Goal: Information Seeking & Learning: Learn about a topic

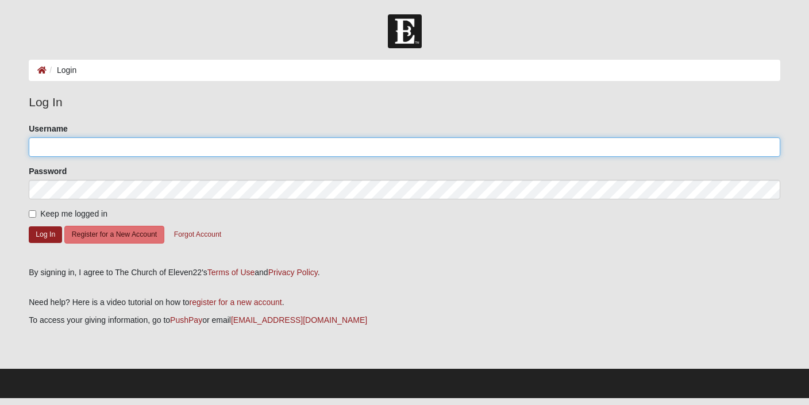
type input "[PERSON_NAME][EMAIL_ADDRESS][PERSON_NAME][DOMAIN_NAME]"
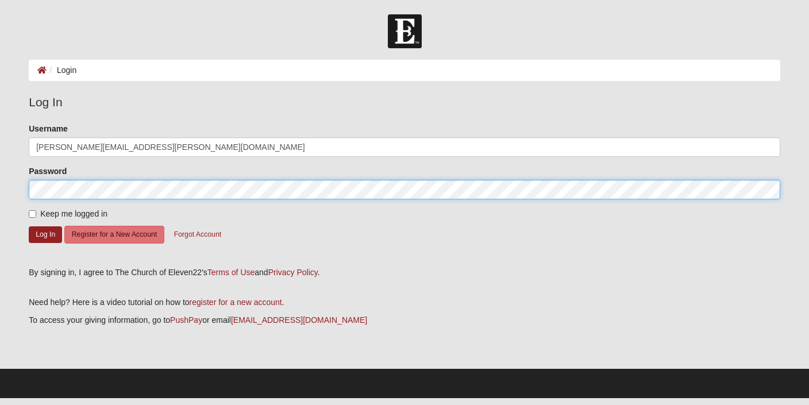
click at [45, 234] on button "Log In" at bounding box center [45, 234] width 33 height 17
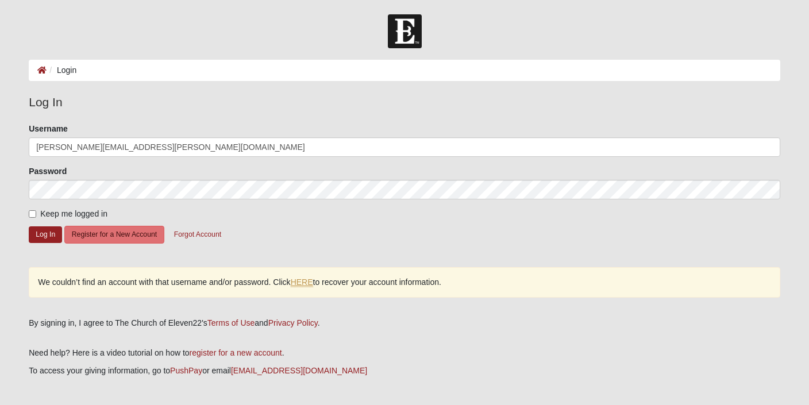
click at [303, 279] on link "HERE" at bounding box center [302, 283] width 22 height 10
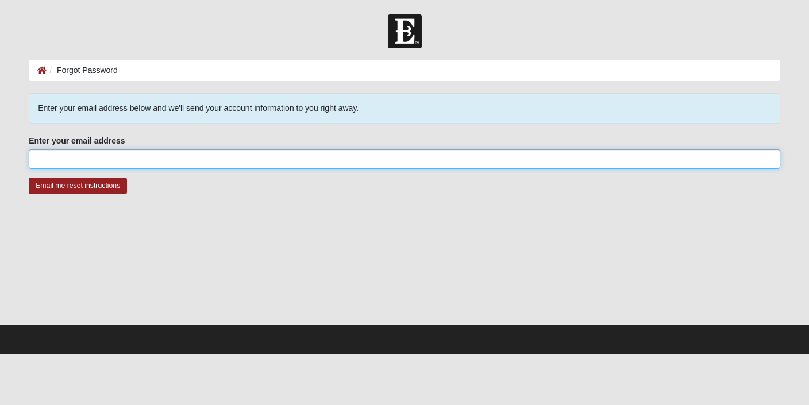
click at [192, 159] on input "Enter your email address" at bounding box center [405, 159] width 752 height 20
type input "[PERSON_NAME][EMAIL_ADDRESS][PERSON_NAME][DOMAIN_NAME]"
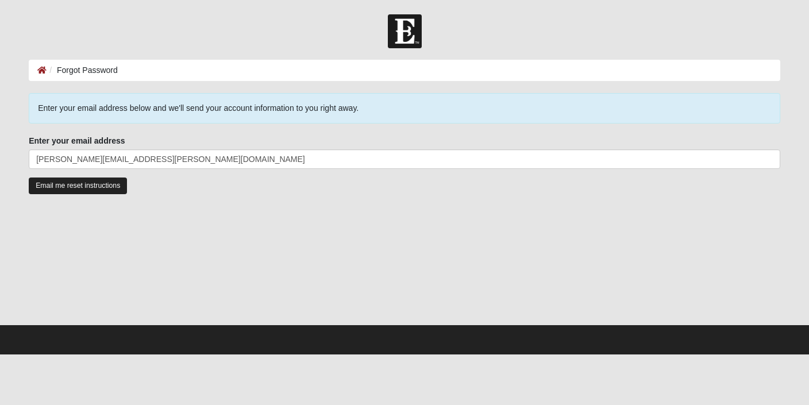
click at [118, 183] on input "Email me reset instructions" at bounding box center [78, 186] width 98 height 17
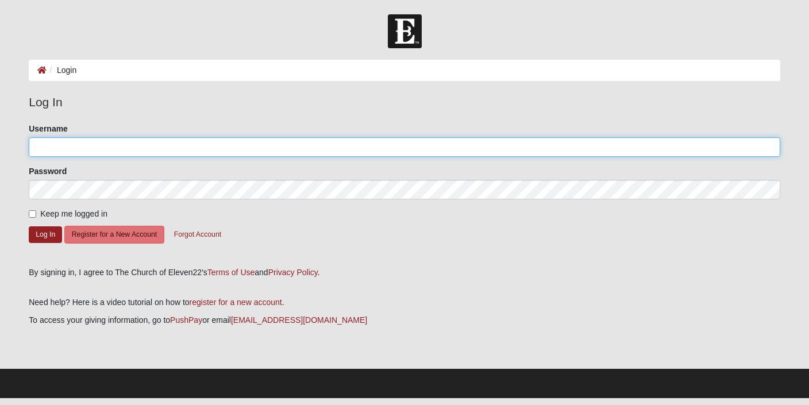
type input "joshua.r.welch@gmail.com"
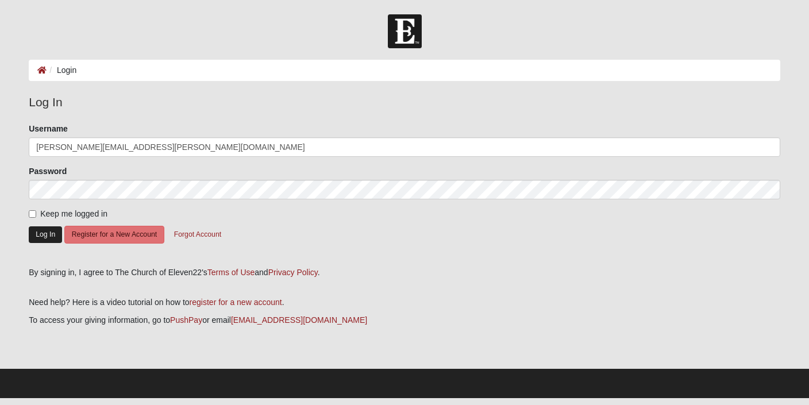
click at [52, 237] on button "Log In" at bounding box center [45, 234] width 33 height 17
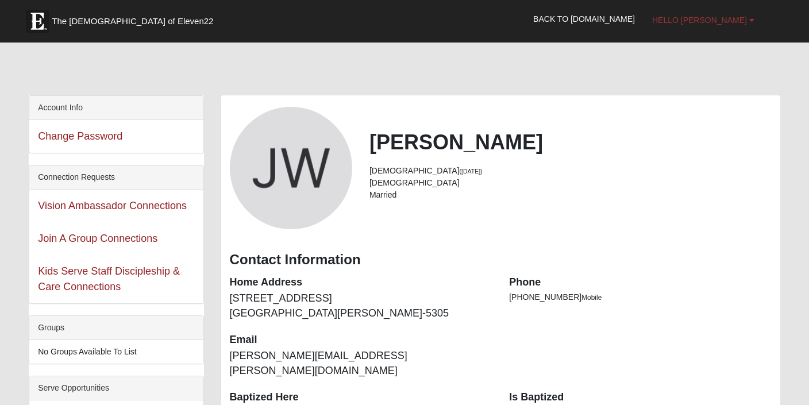
click at [712, 24] on span "Hello Josh" at bounding box center [699, 20] width 95 height 9
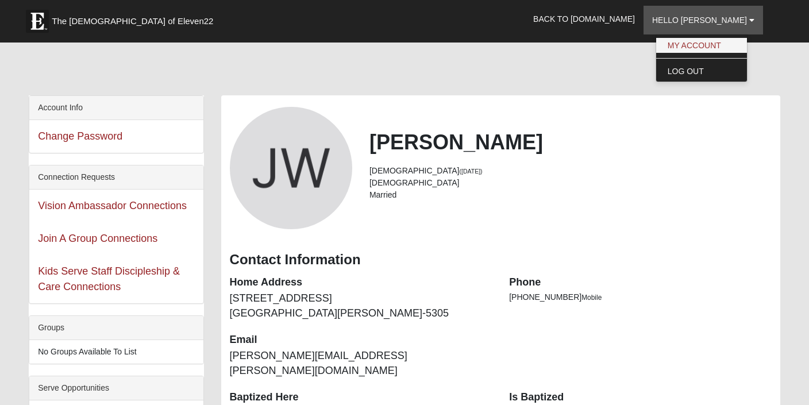
click at [718, 41] on link "My Account" at bounding box center [701, 45] width 91 height 15
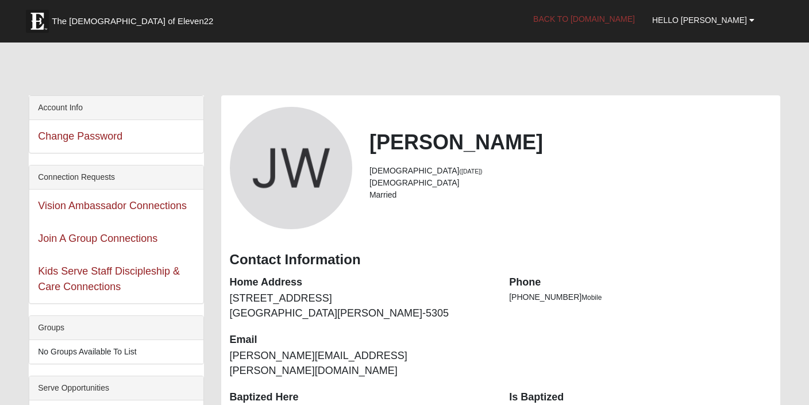
click at [631, 21] on link "Back to [DOMAIN_NAME]" at bounding box center [584, 19] width 119 height 29
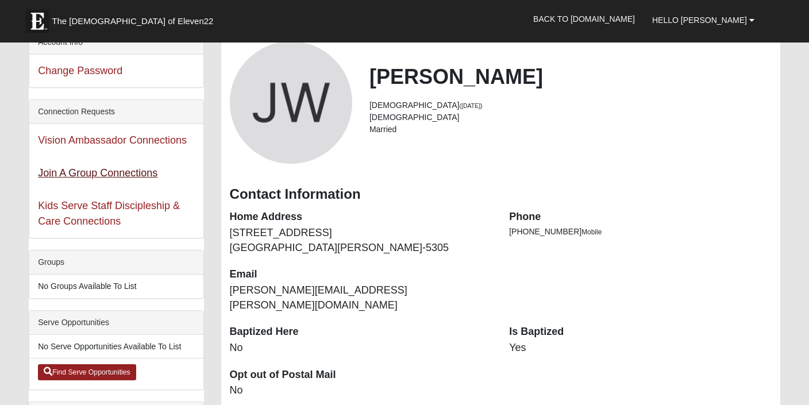
scroll to position [64, 0]
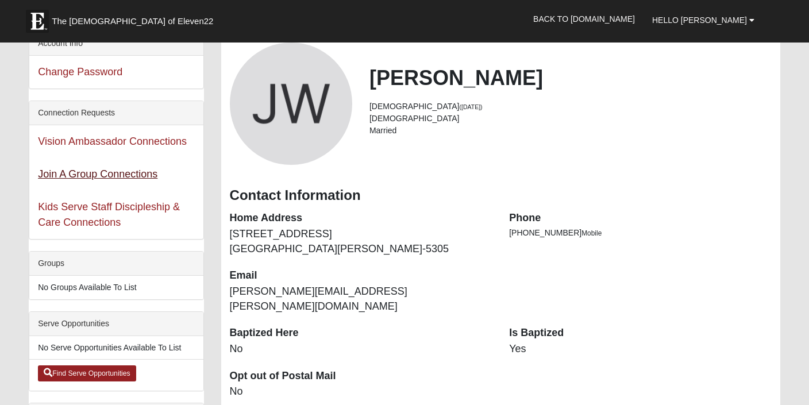
click at [60, 176] on link "Join A Group Connections" at bounding box center [98, 173] width 120 height 11
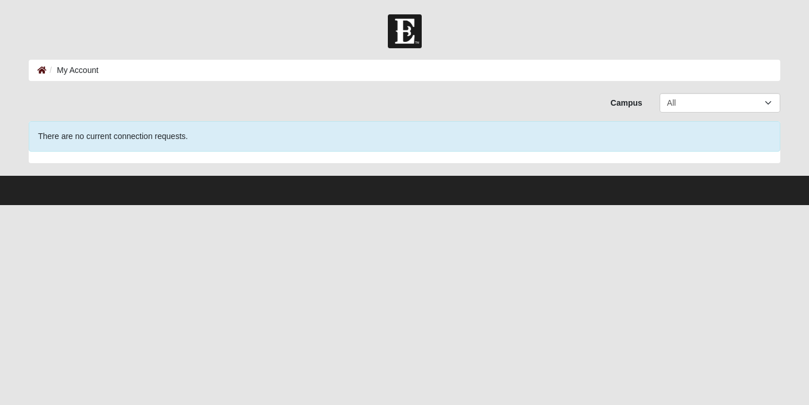
click at [41, 70] on icon at bounding box center [41, 70] width 9 height 8
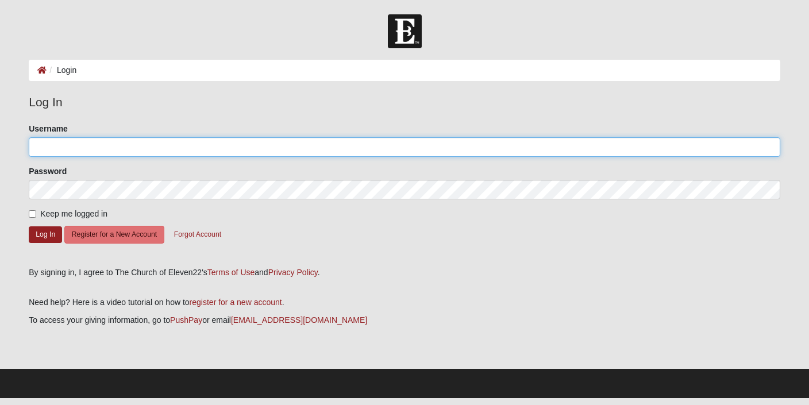
type input "joshua.r.welch@gmail.com"
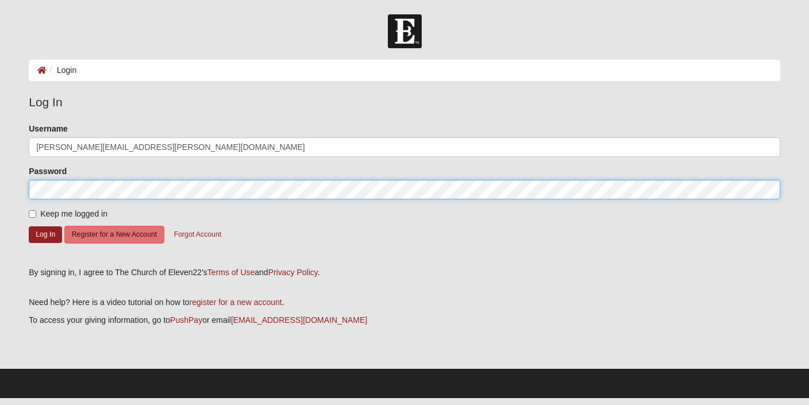
click at [45, 234] on button "Log In" at bounding box center [45, 234] width 33 height 17
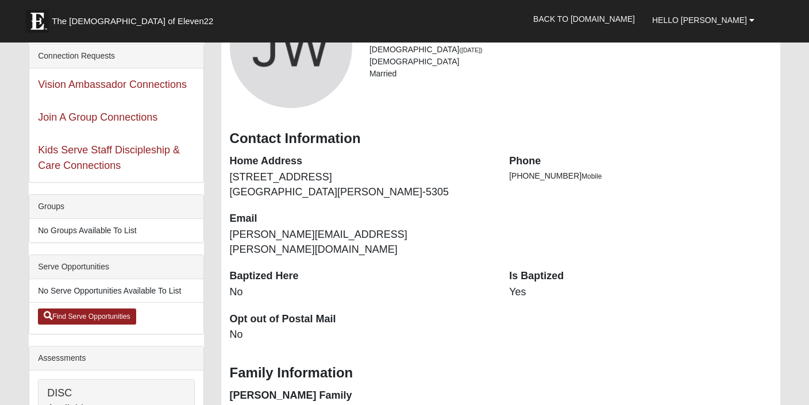
scroll to position [127, 0]
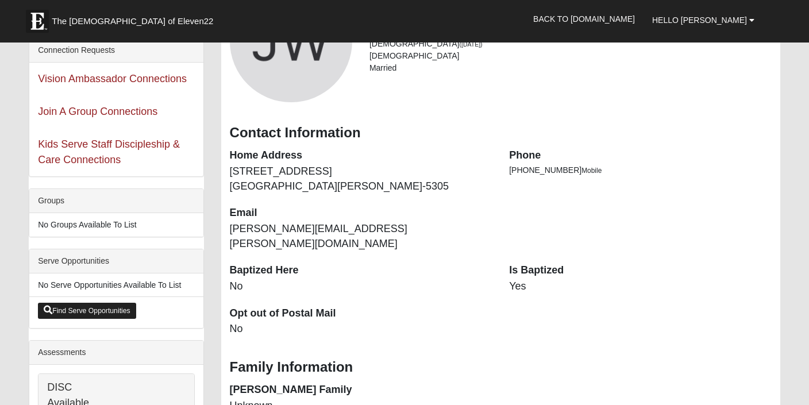
click at [117, 307] on link "Find Serve Opportunities" at bounding box center [87, 311] width 98 height 16
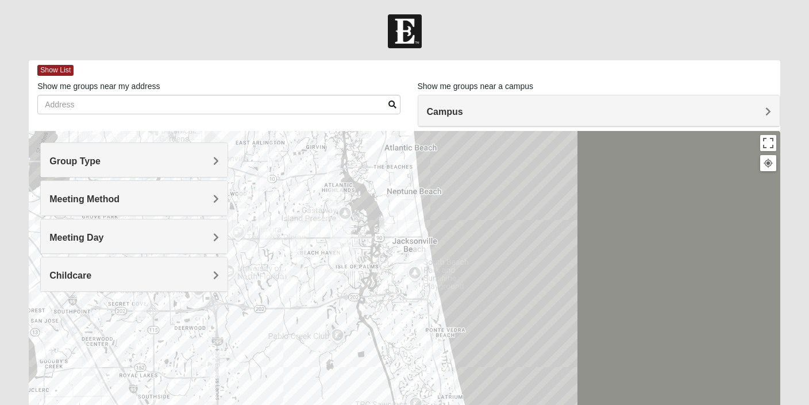
drag, startPoint x: 431, startPoint y: 333, endPoint x: 367, endPoint y: 212, distance: 137.5
click at [367, 212] on div at bounding box center [405, 361] width 752 height 460
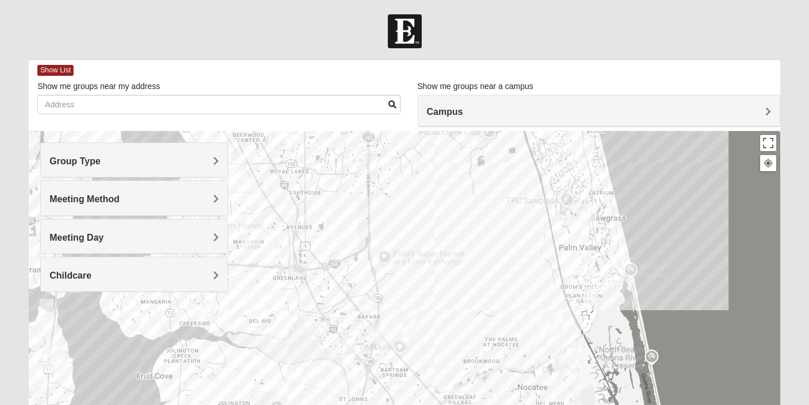
drag, startPoint x: 326, startPoint y: 332, endPoint x: 502, endPoint y: 124, distance: 272.3
click at [502, 124] on div "Show List Loading Groups Keywords Filter Additional Filters Campus [GEOGRAPHIC_…" at bounding box center [405, 325] width 752 height 530
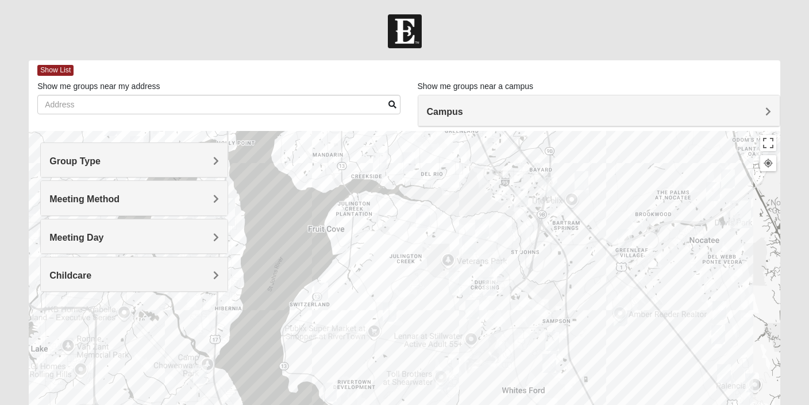
drag, startPoint x: 244, startPoint y: 333, endPoint x: 387, endPoint y: 183, distance: 207.2
click at [387, 183] on div at bounding box center [405, 361] width 752 height 460
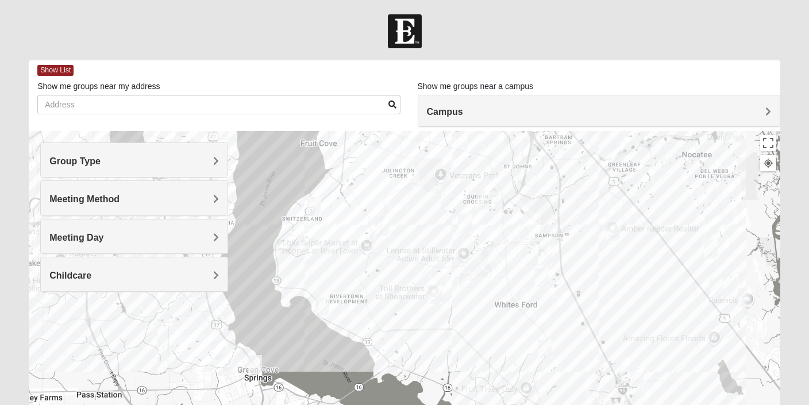
drag, startPoint x: 341, startPoint y: 350, endPoint x: 334, endPoint y: 263, distance: 87.6
click at [334, 263] on div at bounding box center [405, 361] width 752 height 460
click at [339, 306] on div at bounding box center [405, 361] width 752 height 460
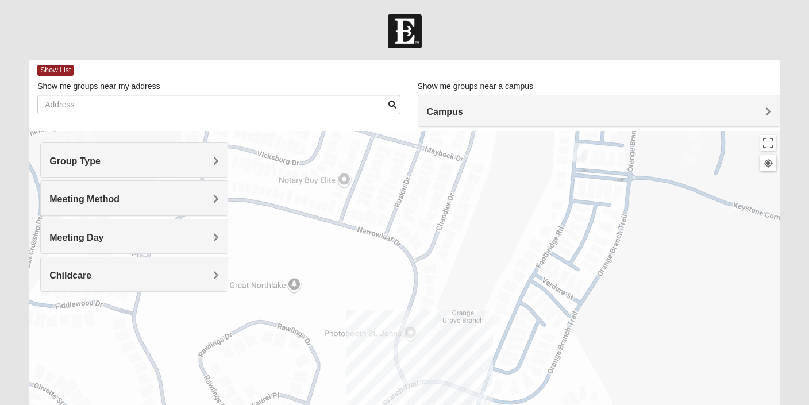
click at [580, 155] on img "Mixed Hunt 32259" at bounding box center [580, 152] width 14 height 19
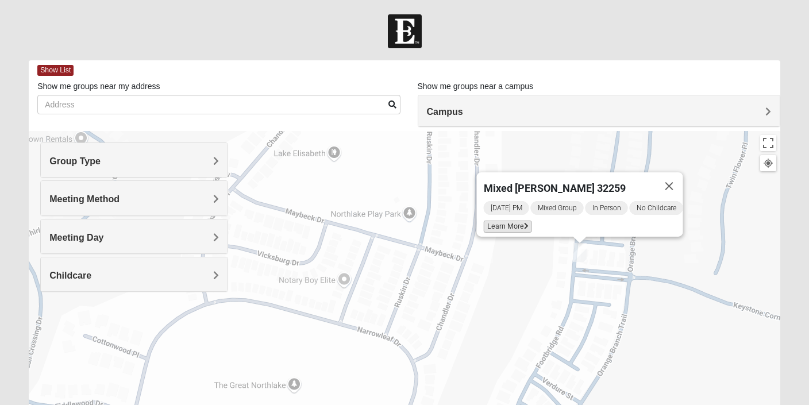
click at [511, 222] on span "Learn More" at bounding box center [508, 227] width 48 height 12
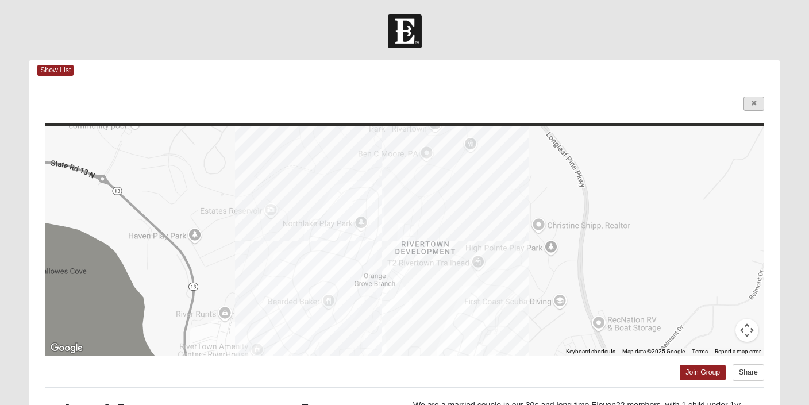
click at [755, 103] on icon at bounding box center [754, 103] width 5 height 7
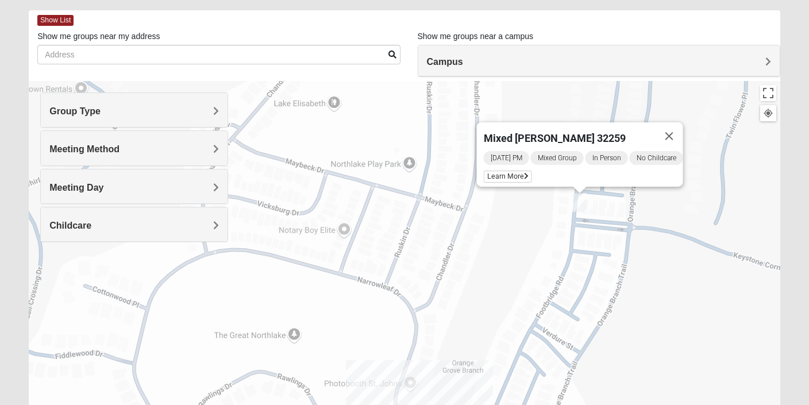
scroll to position [43, 0]
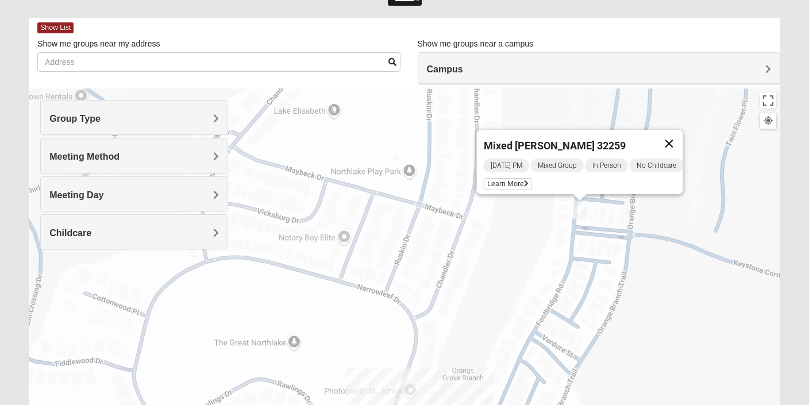
click at [678, 137] on button "Close" at bounding box center [670, 144] width 28 height 28
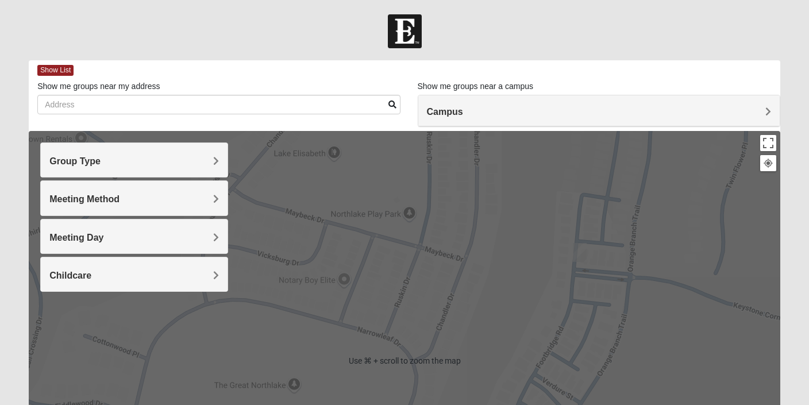
scroll to position [0, 0]
click at [616, 107] on h4 "Campus" at bounding box center [599, 111] width 344 height 11
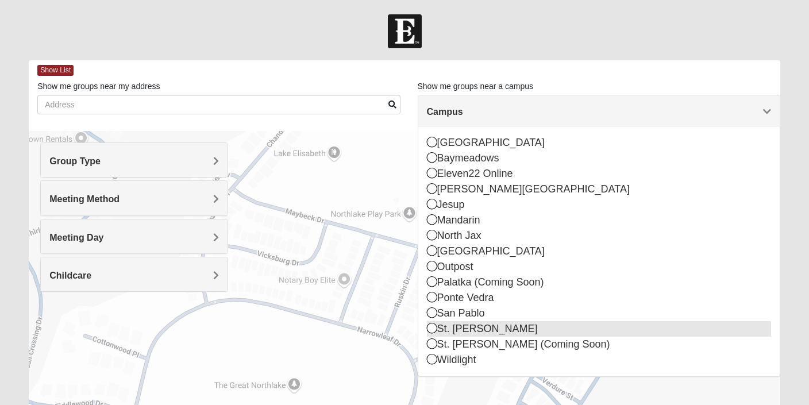
click at [430, 329] on icon at bounding box center [432, 328] width 10 height 10
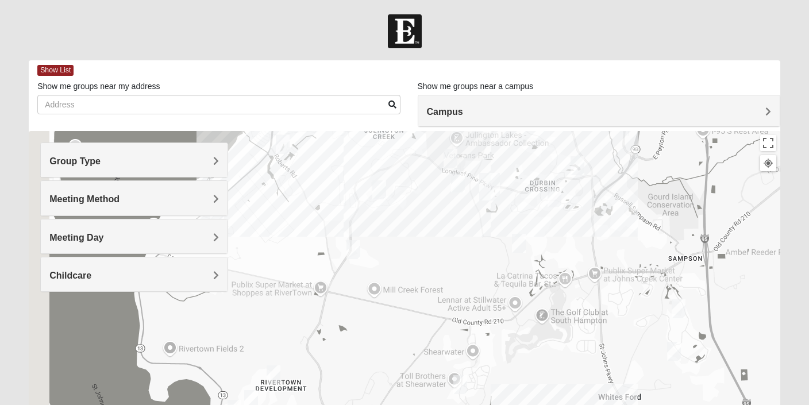
drag, startPoint x: 317, startPoint y: 379, endPoint x: 422, endPoint y: 196, distance: 210.8
click at [422, 196] on div at bounding box center [405, 361] width 752 height 460
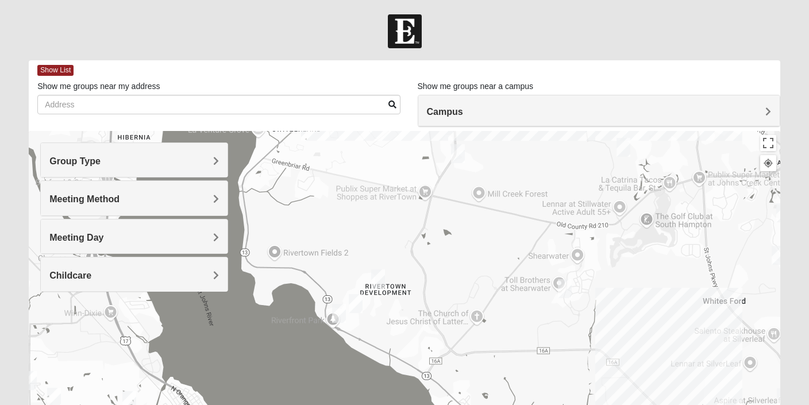
drag, startPoint x: 265, startPoint y: 286, endPoint x: 340, endPoint y: 210, distance: 106.9
click at [340, 210] on div at bounding box center [405, 361] width 752 height 460
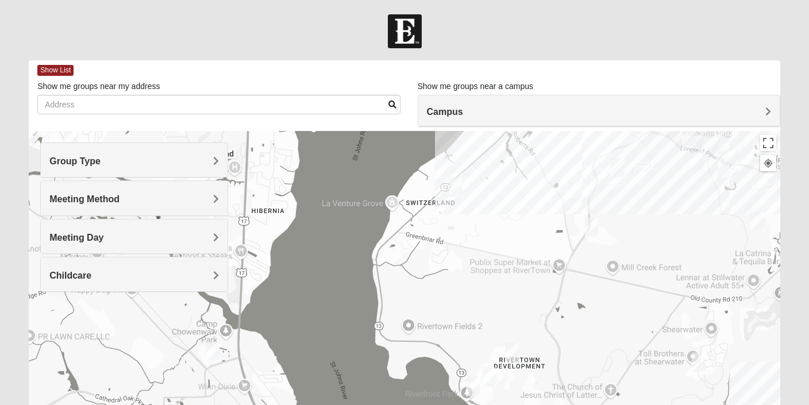
drag, startPoint x: 354, startPoint y: 172, endPoint x: 489, endPoint y: 246, distance: 153.7
click at [489, 246] on div at bounding box center [405, 361] width 752 height 460
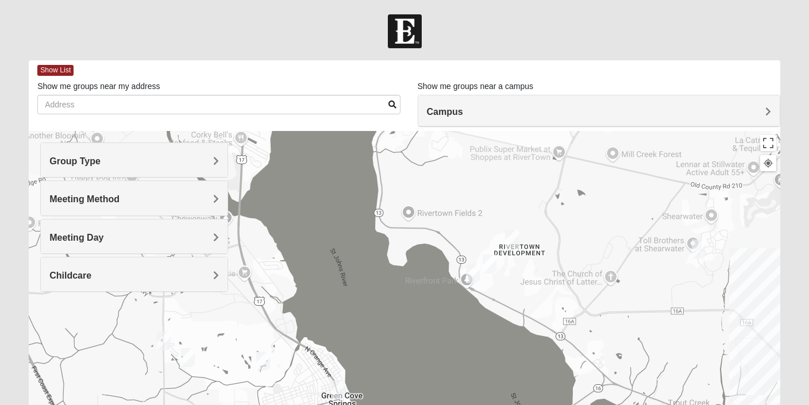
drag, startPoint x: 502, startPoint y: 314, endPoint x: 502, endPoint y: 198, distance: 115.5
click at [502, 198] on div at bounding box center [405, 361] width 752 height 460
click at [473, 274] on img "Mens Contreras 32259" at bounding box center [473, 273] width 14 height 19
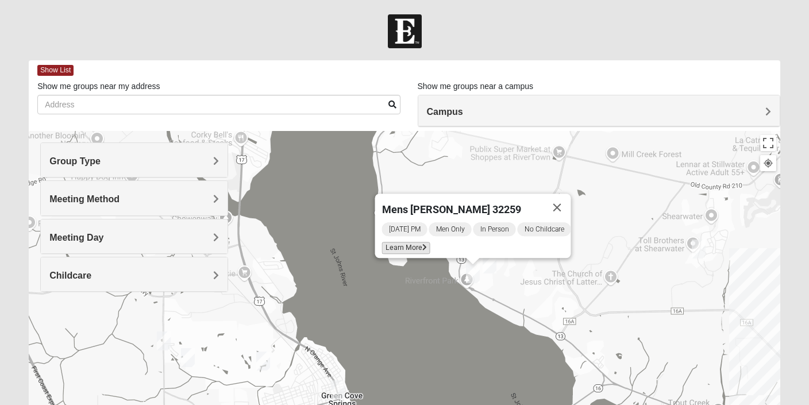
click at [414, 242] on span "Learn More" at bounding box center [406, 248] width 48 height 12
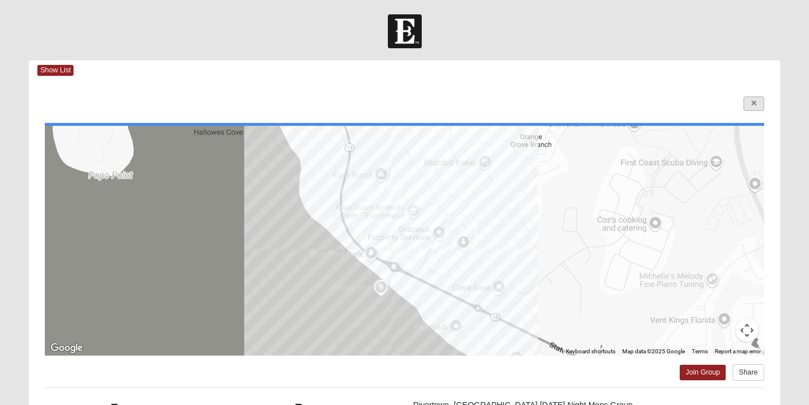
click at [756, 108] on link at bounding box center [753, 104] width 21 height 14
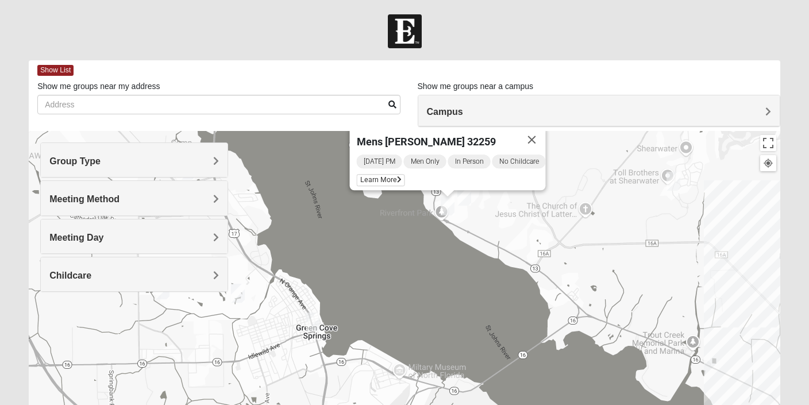
drag, startPoint x: 388, startPoint y: 349, endPoint x: 361, endPoint y: 276, distance: 78.3
click at [361, 276] on div "Mens [PERSON_NAME] 32259 [DATE] PM Men Only In Person No Childcare Learn More" at bounding box center [405, 361] width 752 height 460
